Goal: Transaction & Acquisition: Register for event/course

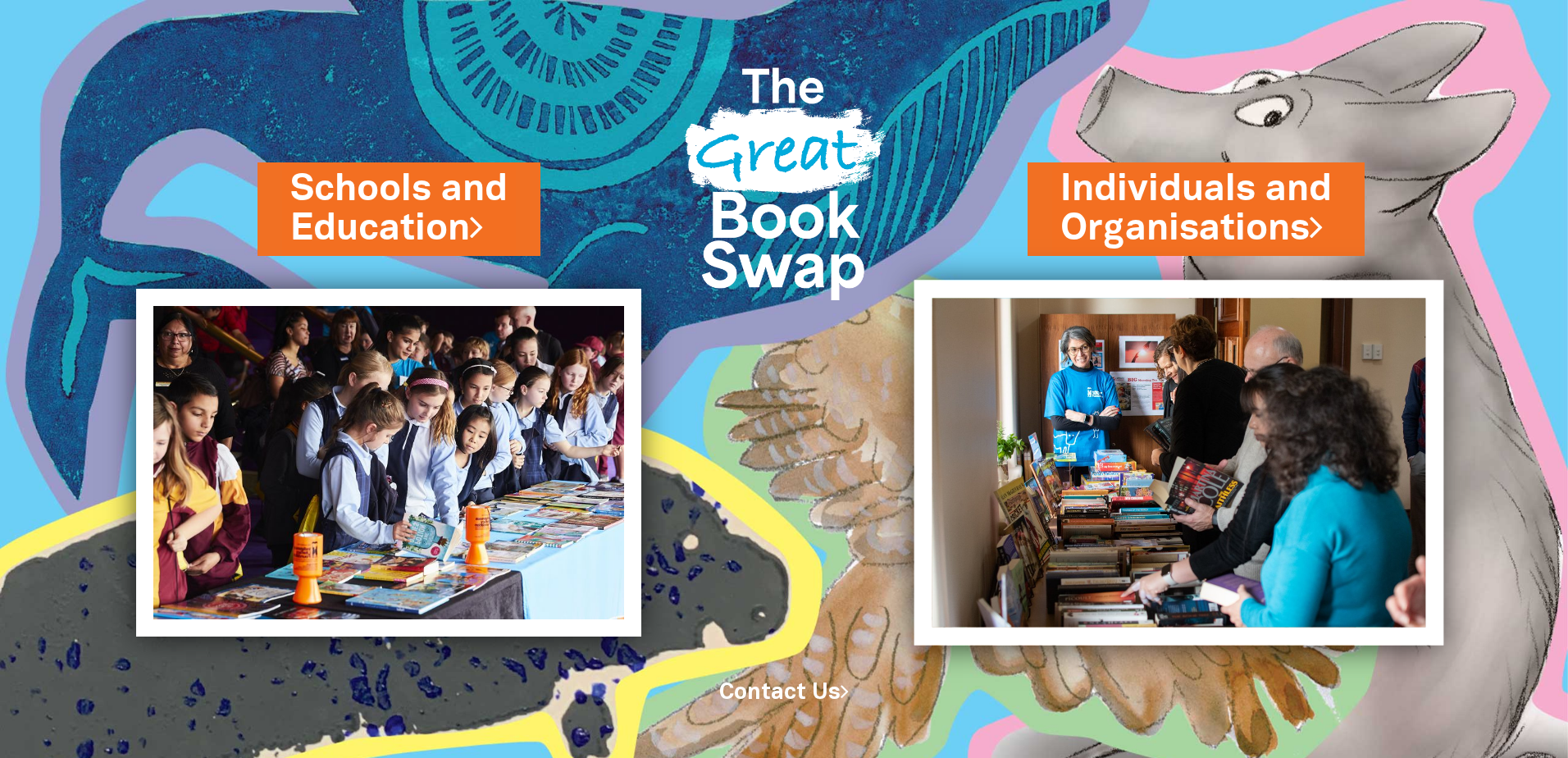
click at [1098, 437] on img at bounding box center [1178, 462] width 529 height 365
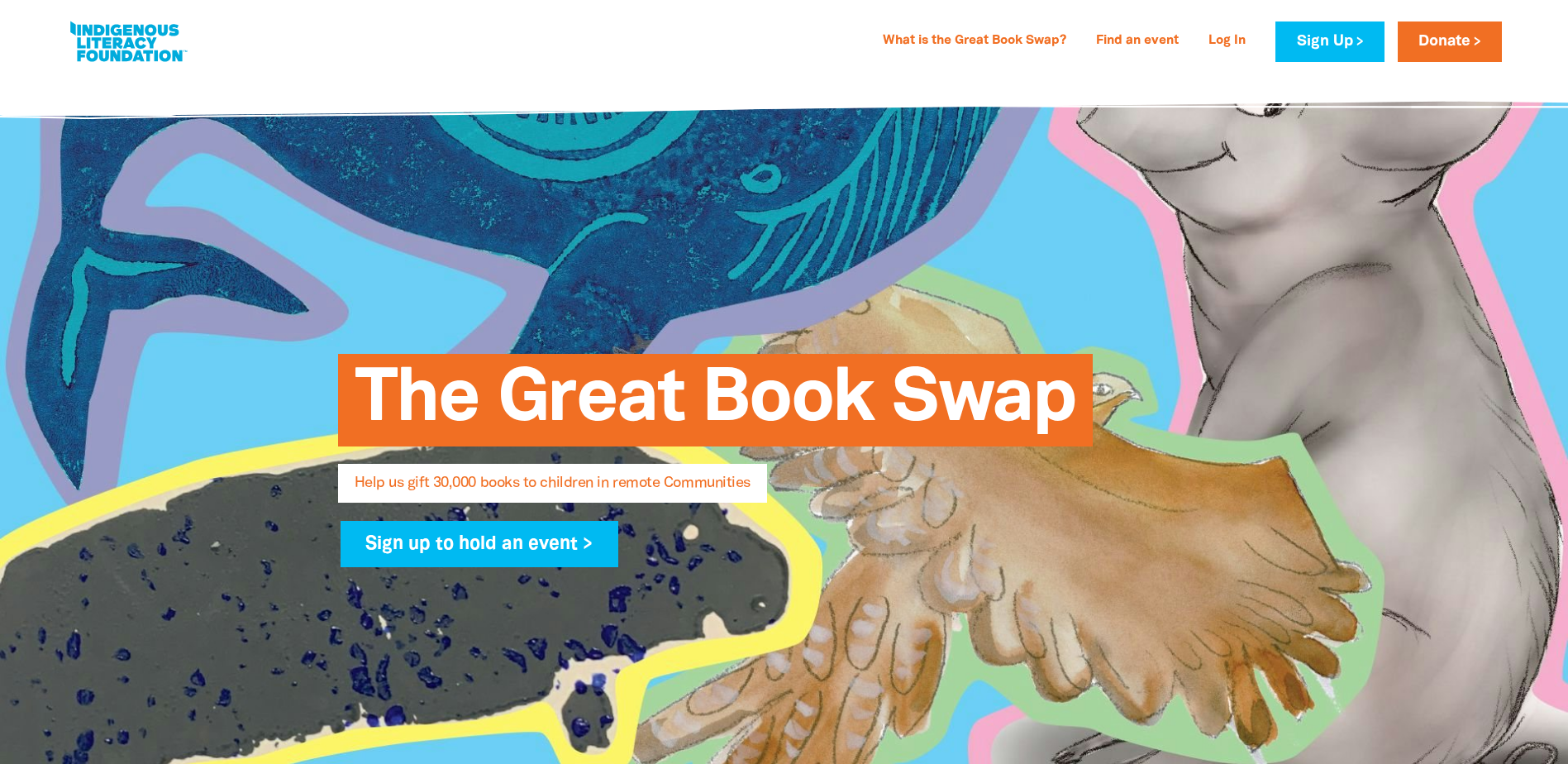
select select "AU"
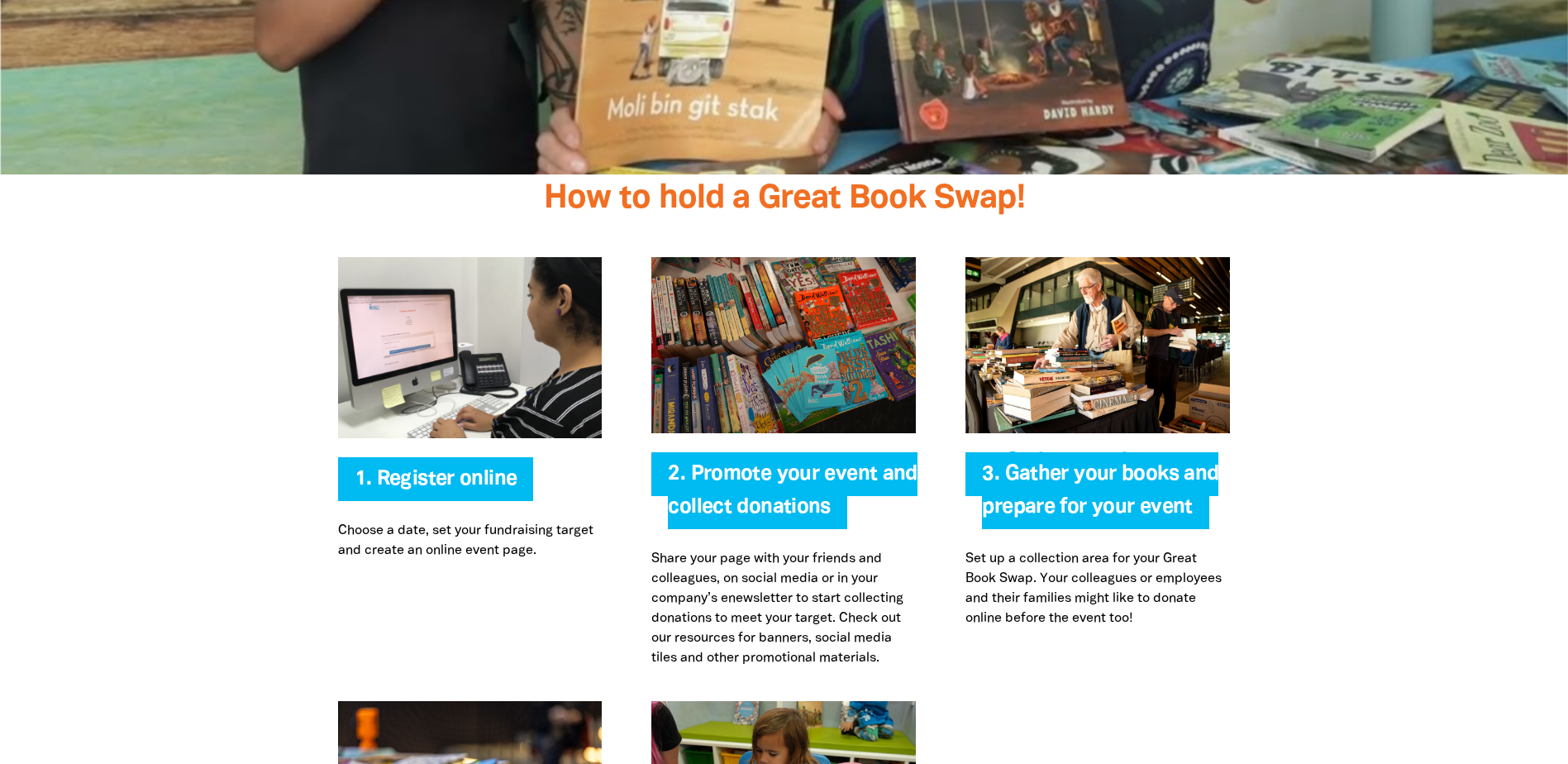
scroll to position [3060, 0]
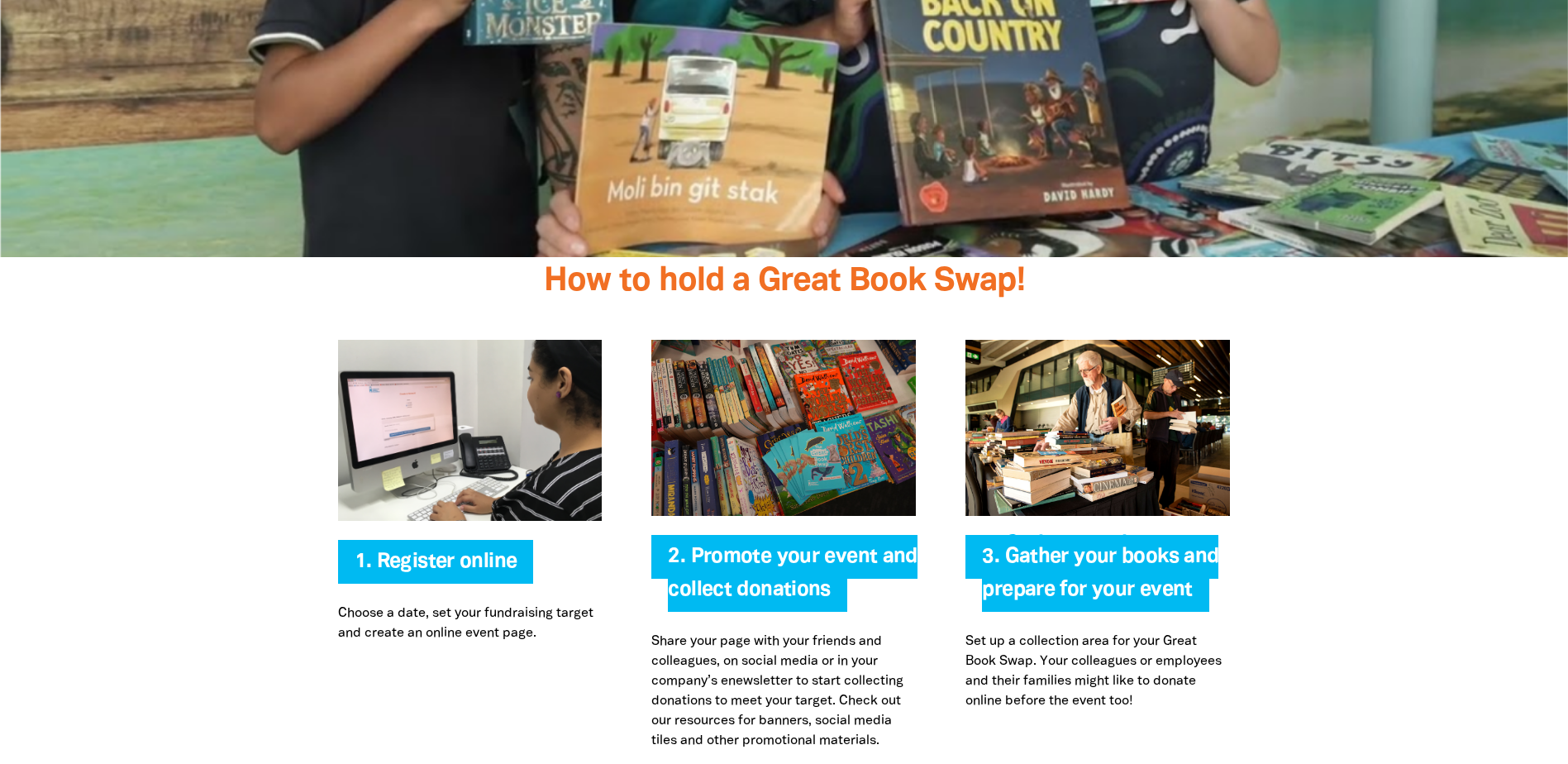
click at [1095, 490] on img at bounding box center [1097, 428] width 265 height 176
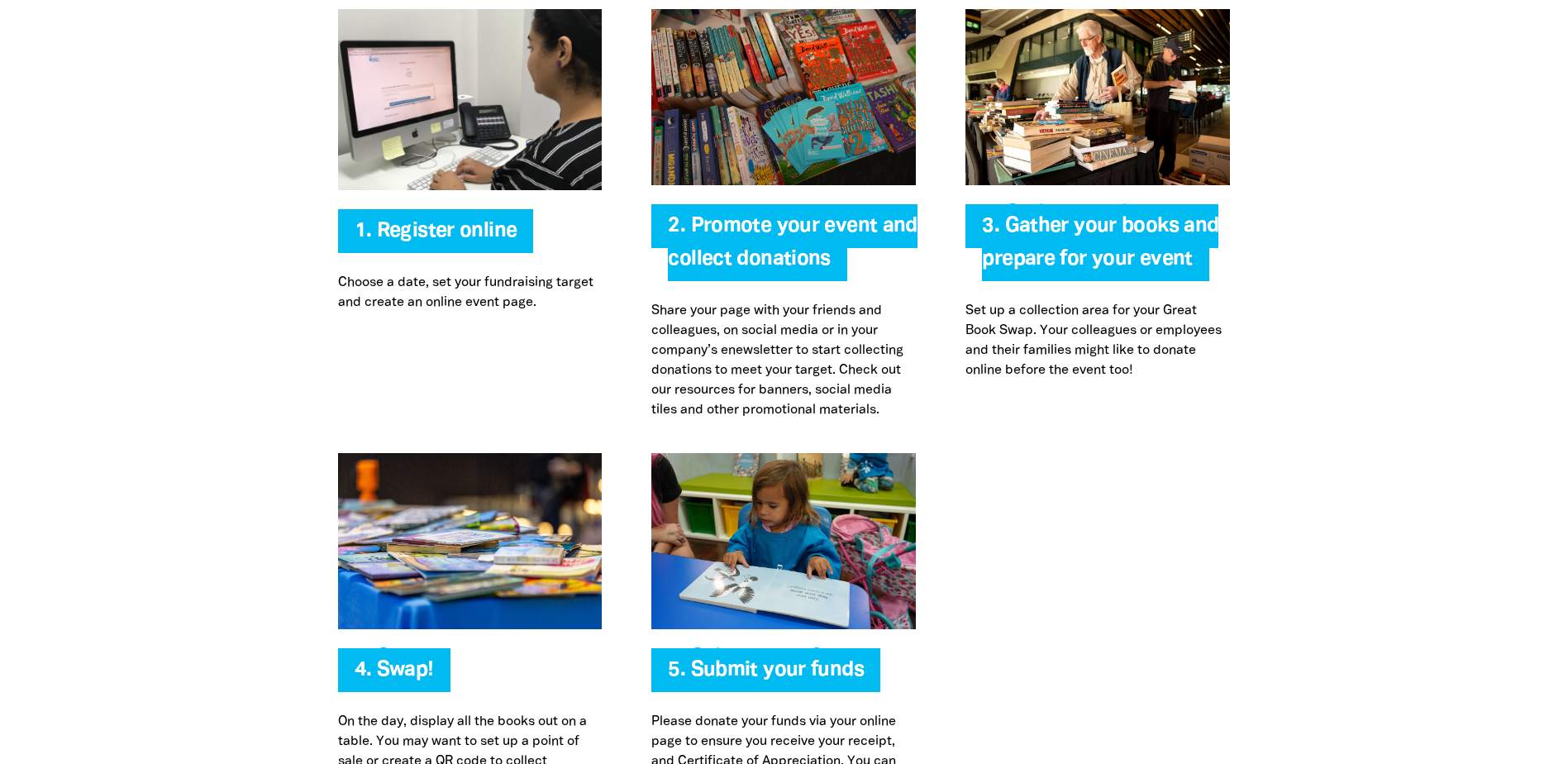
click at [440, 592] on img at bounding box center [470, 541] width 265 height 176
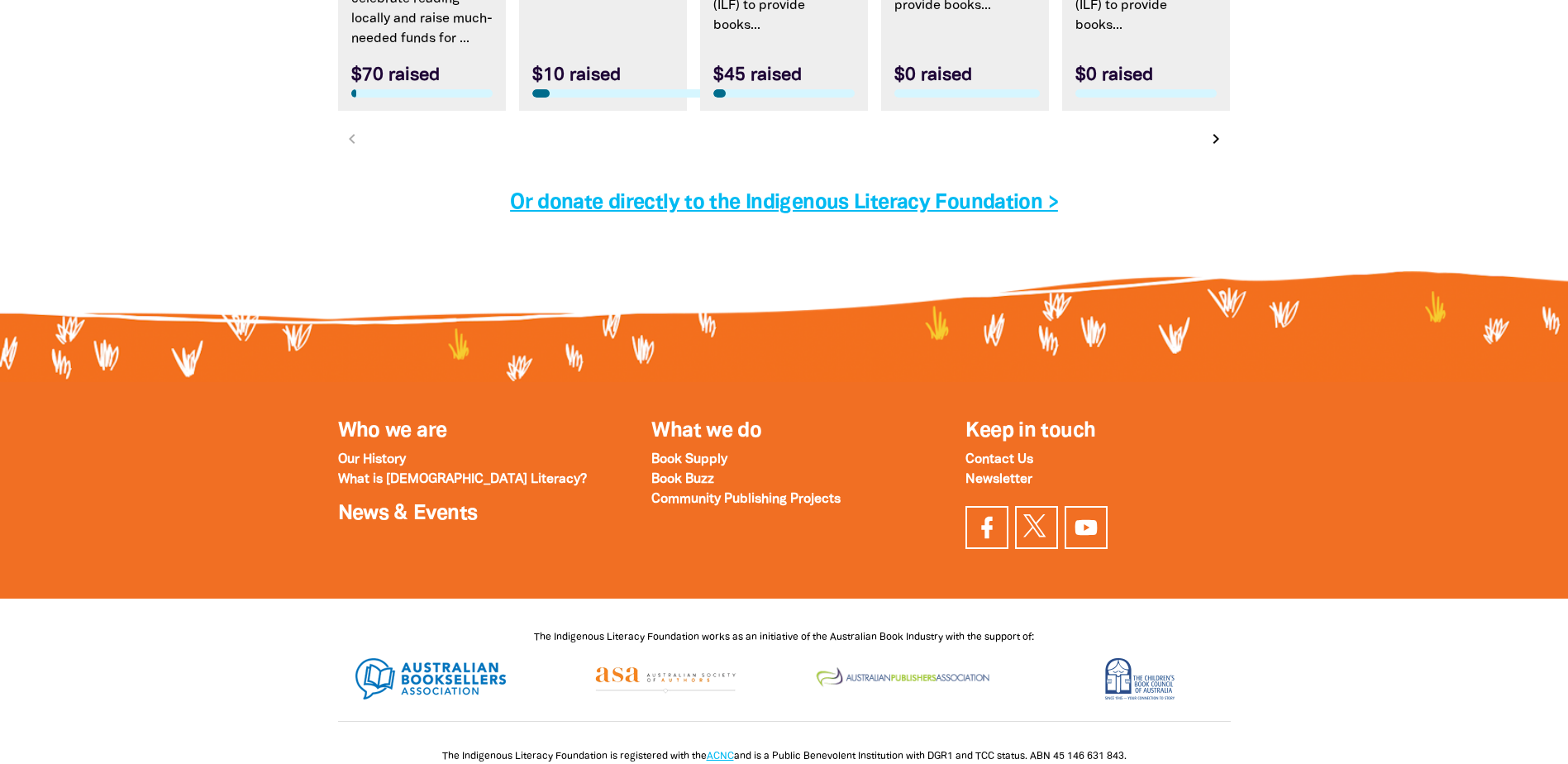
scroll to position [5096, 0]
